Goal: Task Accomplishment & Management: Manage account settings

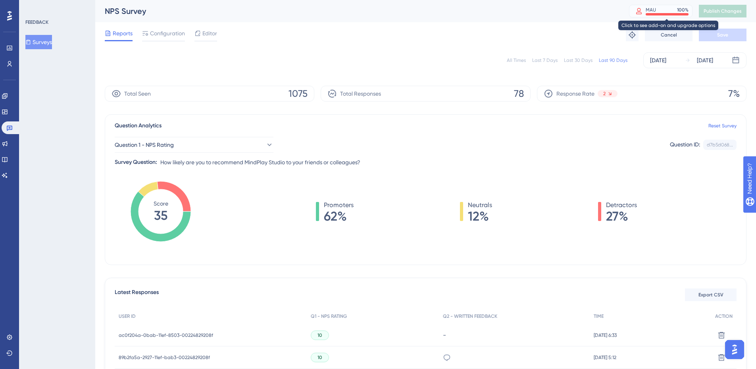
click at [663, 8] on div "MAU 100 %" at bounding box center [667, 10] width 43 height 6
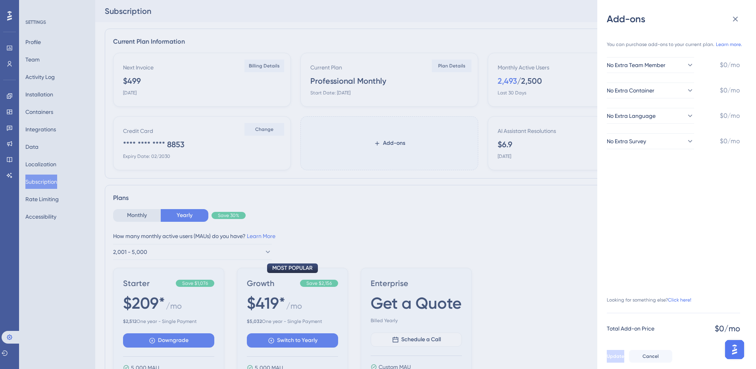
click at [524, 186] on div "Add-ons You can purchase add-ons to your current plan. Learn more. No Extra Tea…" at bounding box center [378, 184] width 756 height 369
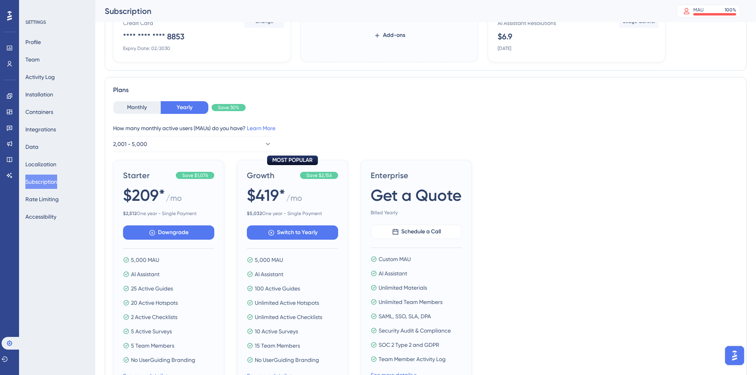
scroll to position [119, 0]
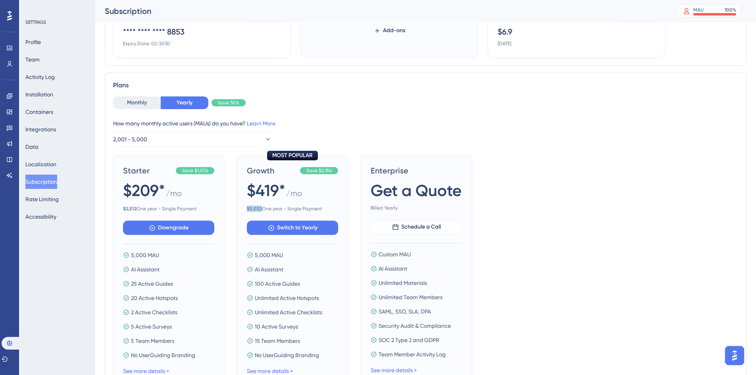
drag, startPoint x: 248, startPoint y: 206, endPoint x: 261, endPoint y: 208, distance: 13.3
click at [261, 208] on span "$ 5,032 One year - Single Payment" at bounding box center [292, 209] width 91 height 6
copy b "$ 5,032"
